Goal: Find specific page/section: Find specific page/section

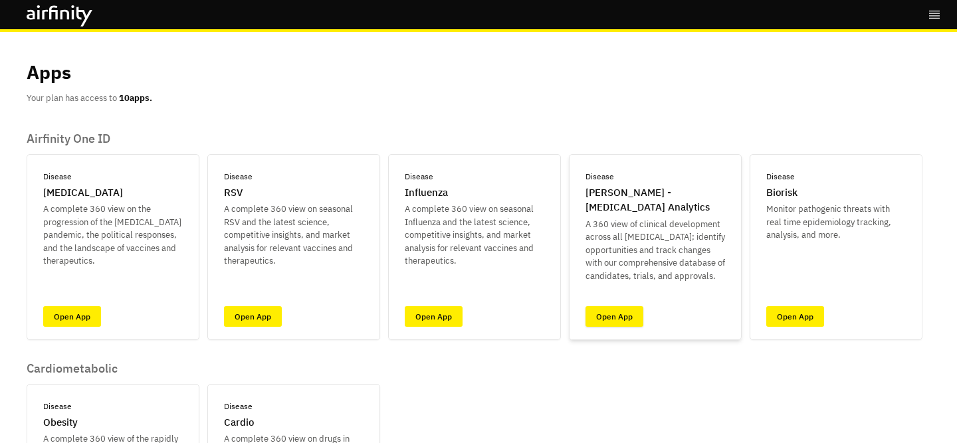
click at [642, 317] on div "Disease [PERSON_NAME] - [MEDICAL_DATA] Analytics A 360 view of clinical develop…" at bounding box center [655, 247] width 173 height 186
click at [621, 318] on link "Open App" at bounding box center [615, 316] width 58 height 21
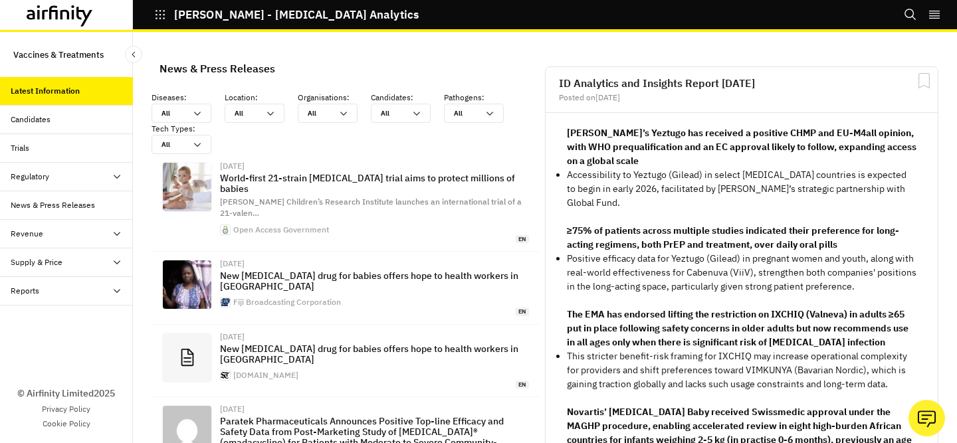
scroll to position [1003, 399]
click at [72, 290] on div "Reports" at bounding box center [72, 291] width 122 height 12
click at [56, 349] on div "Research Briefs" at bounding box center [49, 348] width 57 height 12
